Goal: Information Seeking & Learning: Learn about a topic

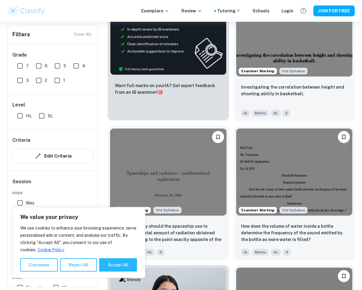
scroll to position [537, 0]
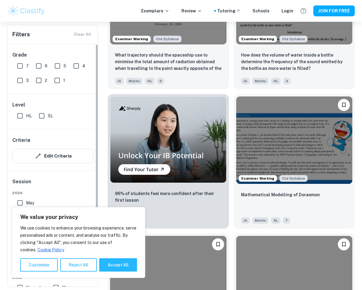
click at [15, 60] on input "7" at bounding box center [20, 66] width 12 height 12
checkbox input "true"
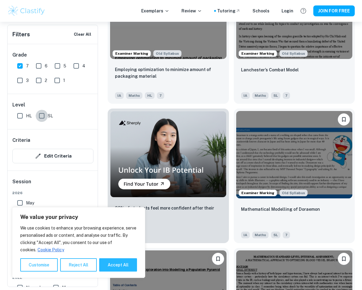
click at [42, 117] on input "SL" at bounding box center [42, 116] width 12 height 12
checkbox input "true"
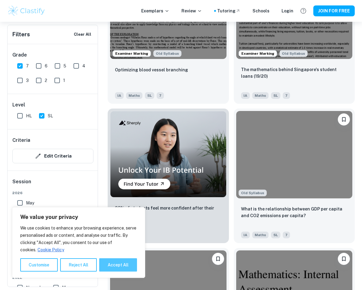
click at [122, 265] on button "Accept All" at bounding box center [118, 264] width 38 height 13
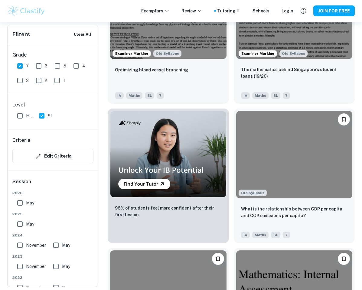
checkbox input "true"
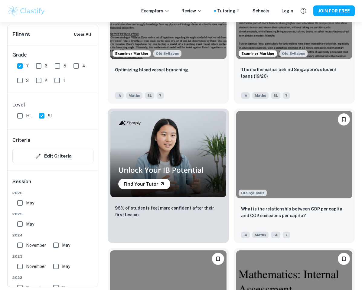
click at [34, 203] on span "May" at bounding box center [30, 203] width 8 height 7
click at [26, 203] on input "May" at bounding box center [20, 203] width 12 height 12
checkbox input "true"
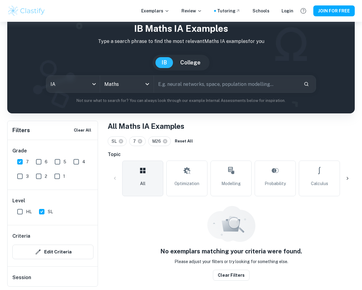
scroll to position [155, 0]
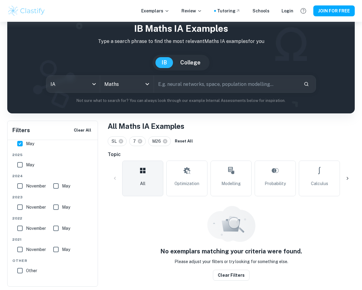
click at [15, 161] on input "May" at bounding box center [20, 165] width 12 height 12
checkbox input "true"
click at [25, 185] on input "November" at bounding box center [20, 186] width 12 height 12
checkbox input "true"
click at [59, 186] on input "May" at bounding box center [56, 186] width 12 height 12
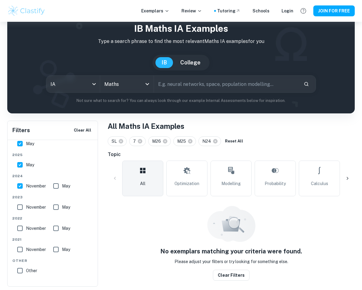
checkbox input "true"
click at [31, 204] on span "November" at bounding box center [36, 207] width 20 height 7
click at [26, 204] on input "November" at bounding box center [20, 207] width 12 height 12
checkbox input "true"
click at [63, 207] on span "May" at bounding box center [66, 207] width 8 height 7
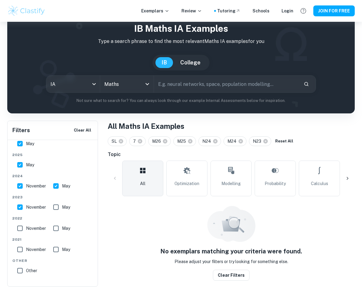
click at [62, 207] on input "May" at bounding box center [56, 207] width 12 height 12
checkbox input "true"
click at [32, 228] on span "November" at bounding box center [36, 228] width 20 height 7
click at [26, 228] on input "November" at bounding box center [20, 228] width 12 height 12
checkbox input "true"
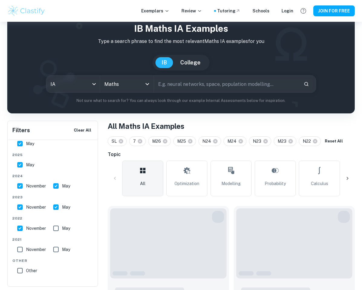
click at [68, 225] on span "May" at bounding box center [66, 228] width 8 height 7
click at [62, 225] on input "May" at bounding box center [56, 228] width 12 height 12
checkbox input "true"
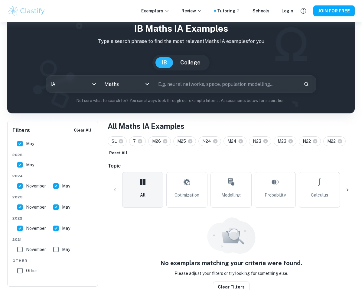
click at [22, 250] on input "November" at bounding box center [20, 249] width 12 height 12
checkbox input "true"
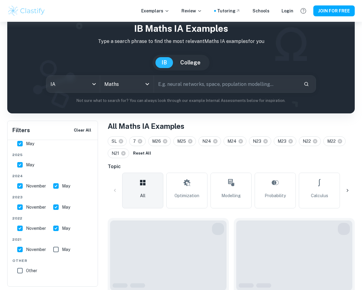
click at [69, 246] on label "May" at bounding box center [60, 249] width 20 height 12
click at [62, 246] on input "May" at bounding box center [56, 249] width 12 height 12
checkbox input "true"
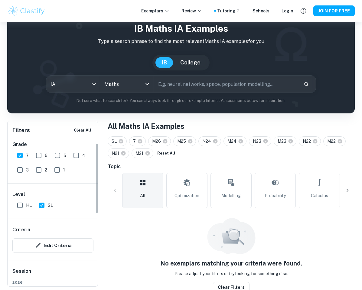
scroll to position [0, 0]
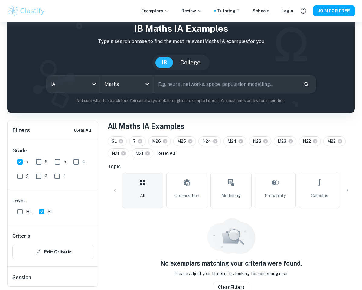
click at [40, 160] on input "6" at bounding box center [39, 162] width 12 height 12
checkbox input "true"
click at [66, 163] on div "5" at bounding box center [61, 160] width 19 height 15
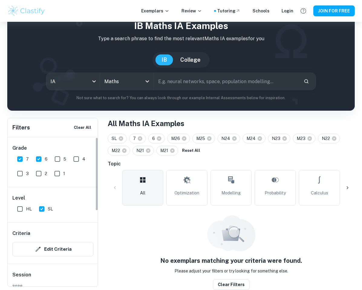
click at [61, 161] on input "5" at bounding box center [57, 159] width 12 height 12
checkbox input "true"
click at [73, 159] on input "4" at bounding box center [76, 159] width 12 height 12
checkbox input "true"
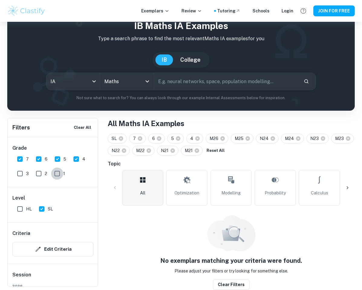
click at [54, 179] on input "1" at bounding box center [57, 174] width 12 height 12
checkbox input "true"
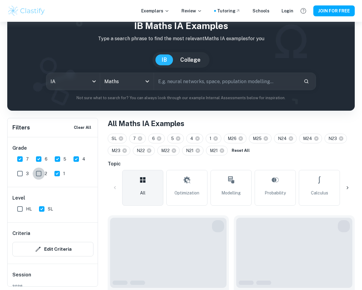
click at [41, 177] on input "2" at bounding box center [39, 174] width 12 height 12
checkbox input "true"
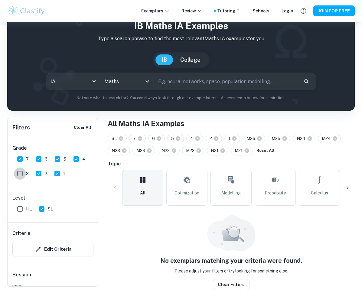
click at [20, 174] on input "3" at bounding box center [20, 174] width 12 height 12
checkbox input "true"
click at [244, 283] on button "Clear filters" at bounding box center [231, 284] width 37 height 11
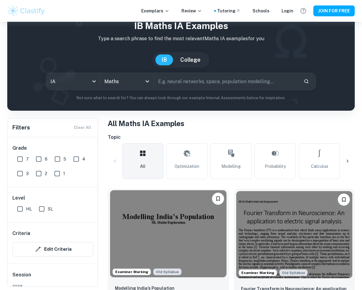
scroll to position [188, 0]
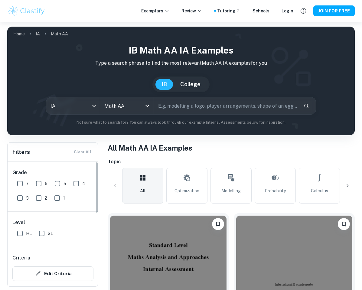
scroll to position [163, 0]
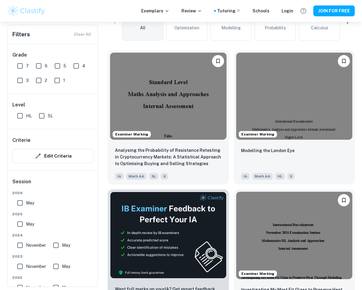
click at [42, 114] on input "SL" at bounding box center [42, 116] width 12 height 12
checkbox input "true"
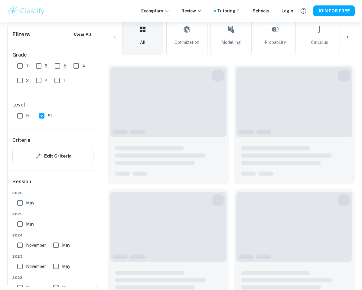
scroll to position [178, 0]
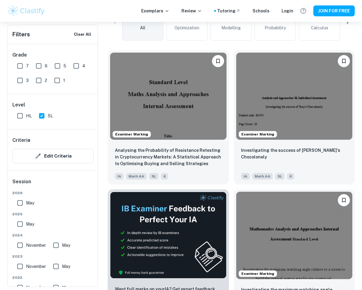
click at [18, 63] on input "7" at bounding box center [20, 66] width 12 height 12
checkbox input "true"
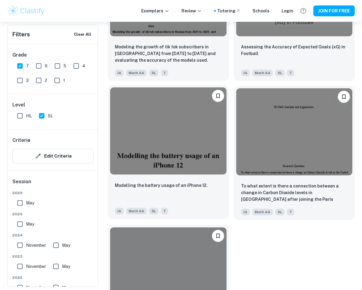
scroll to position [2299, 0]
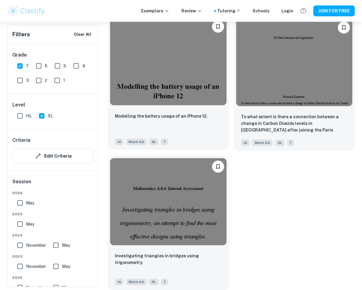
click at [207, 238] on img at bounding box center [168, 201] width 116 height 87
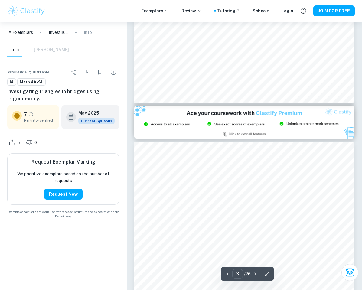
type input "2"
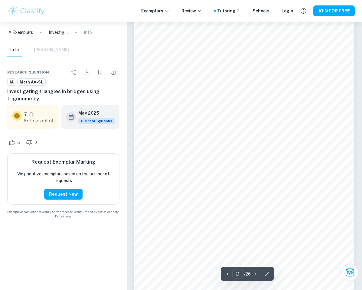
scroll to position [377, 0]
